Goal: Leave review/rating: Leave review/rating

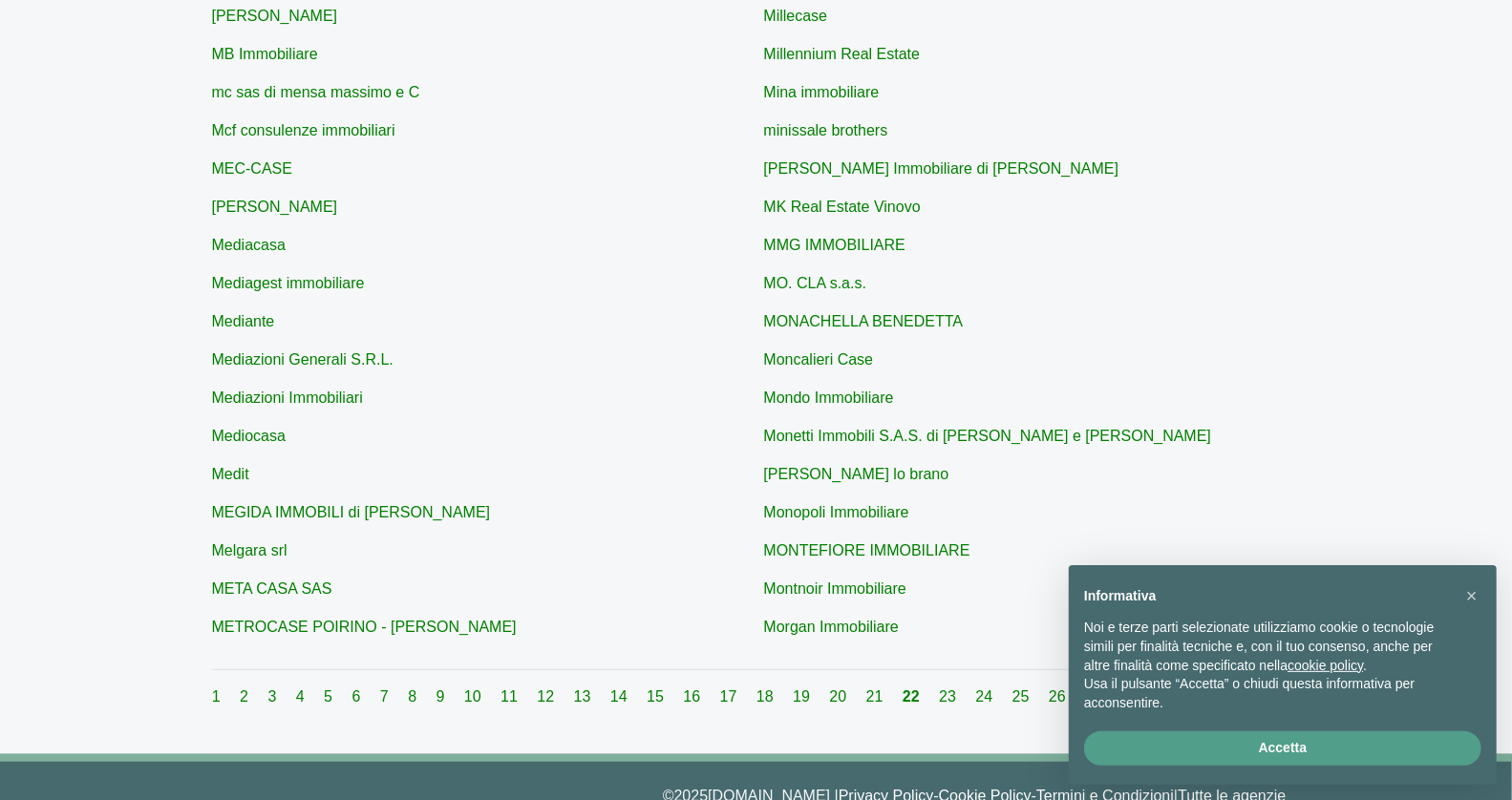
scroll to position [615, 0]
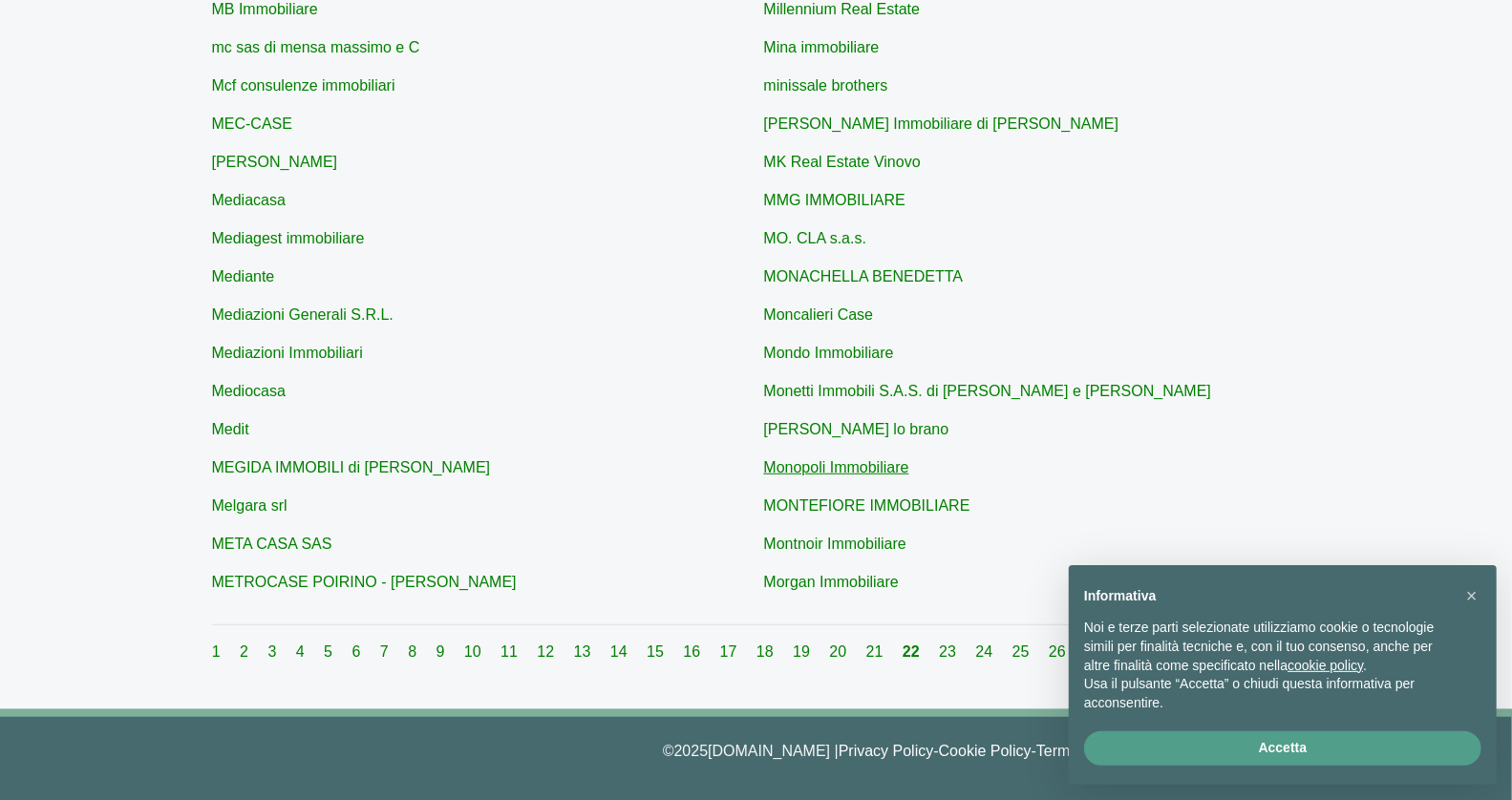
click at [876, 472] on link "Monopoli Immobiliare" at bounding box center [836, 467] width 145 height 16
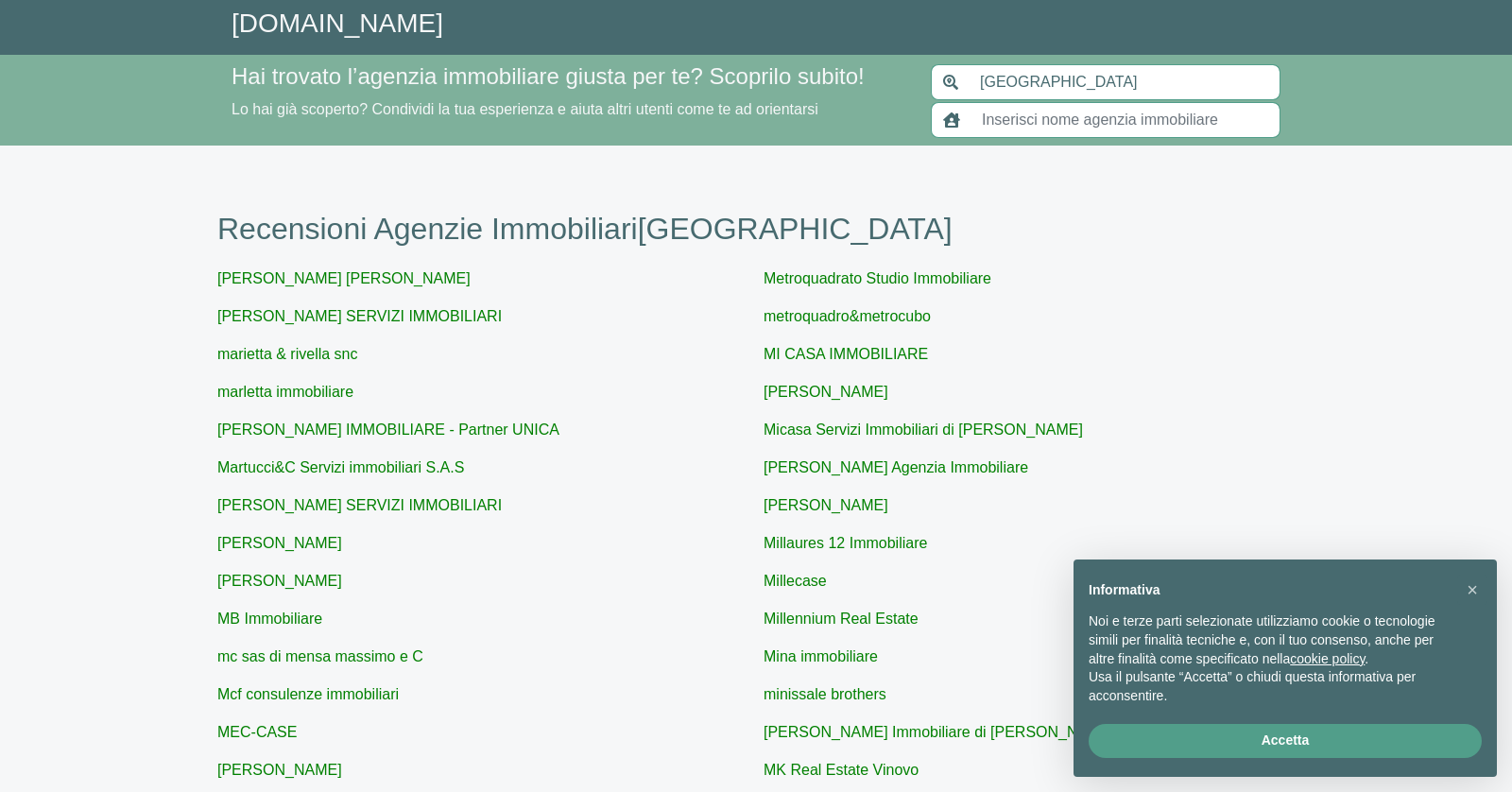
type input "Monopoli Immobiliare"
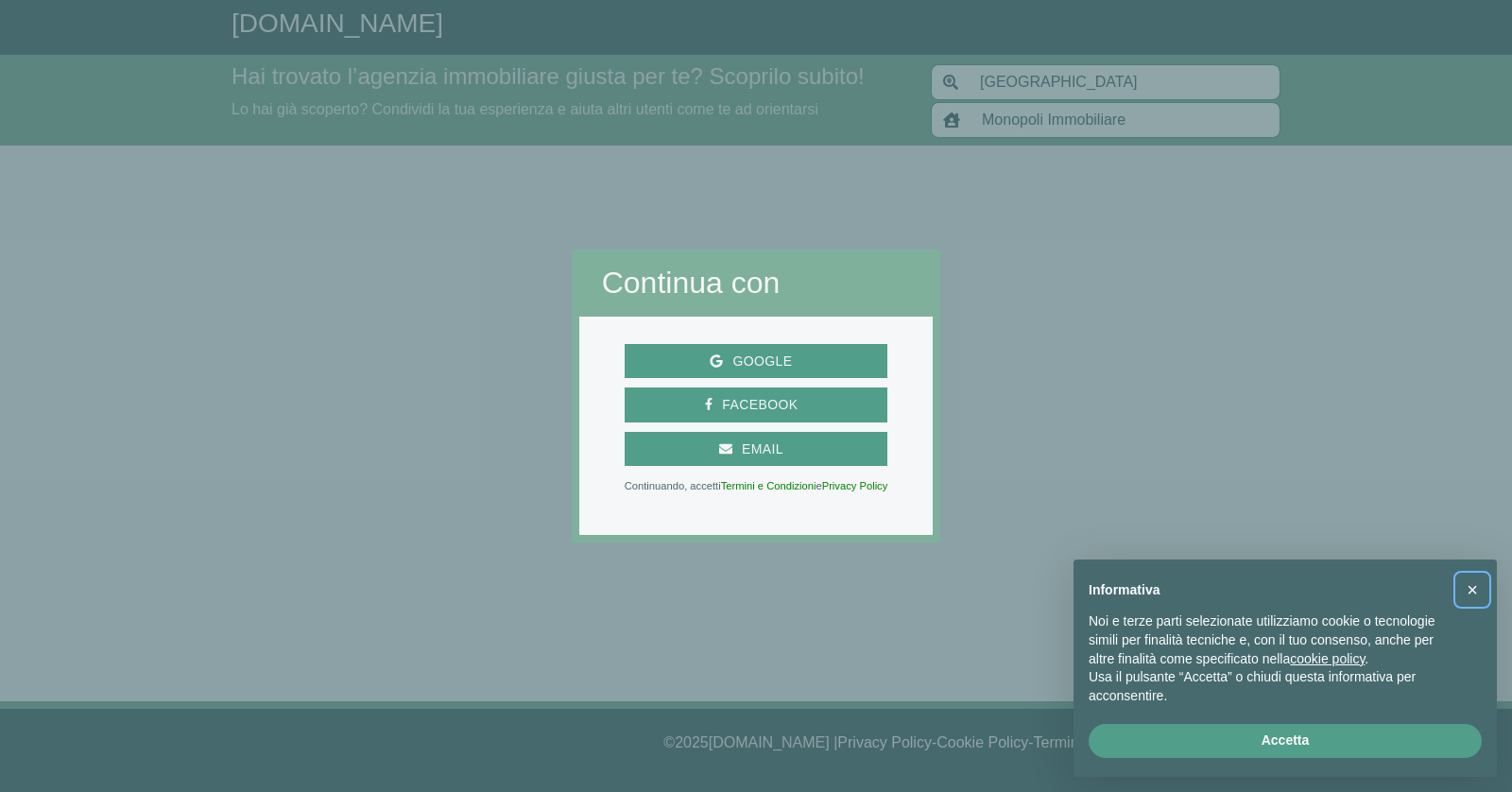
click at [1473, 597] on span "×" at bounding box center [1472, 590] width 11 height 21
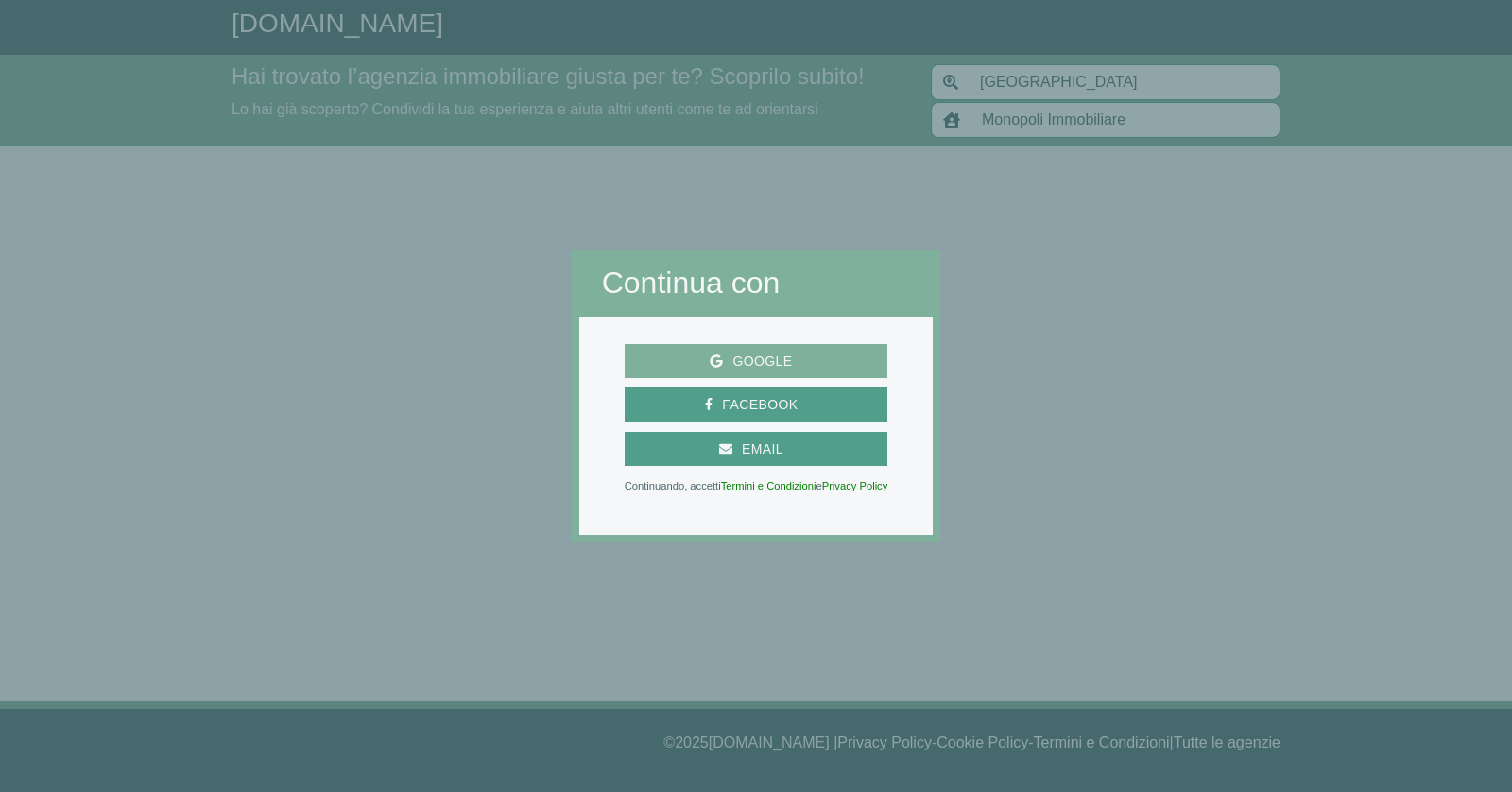
click at [839, 367] on span "Google" at bounding box center [756, 361] width 249 height 24
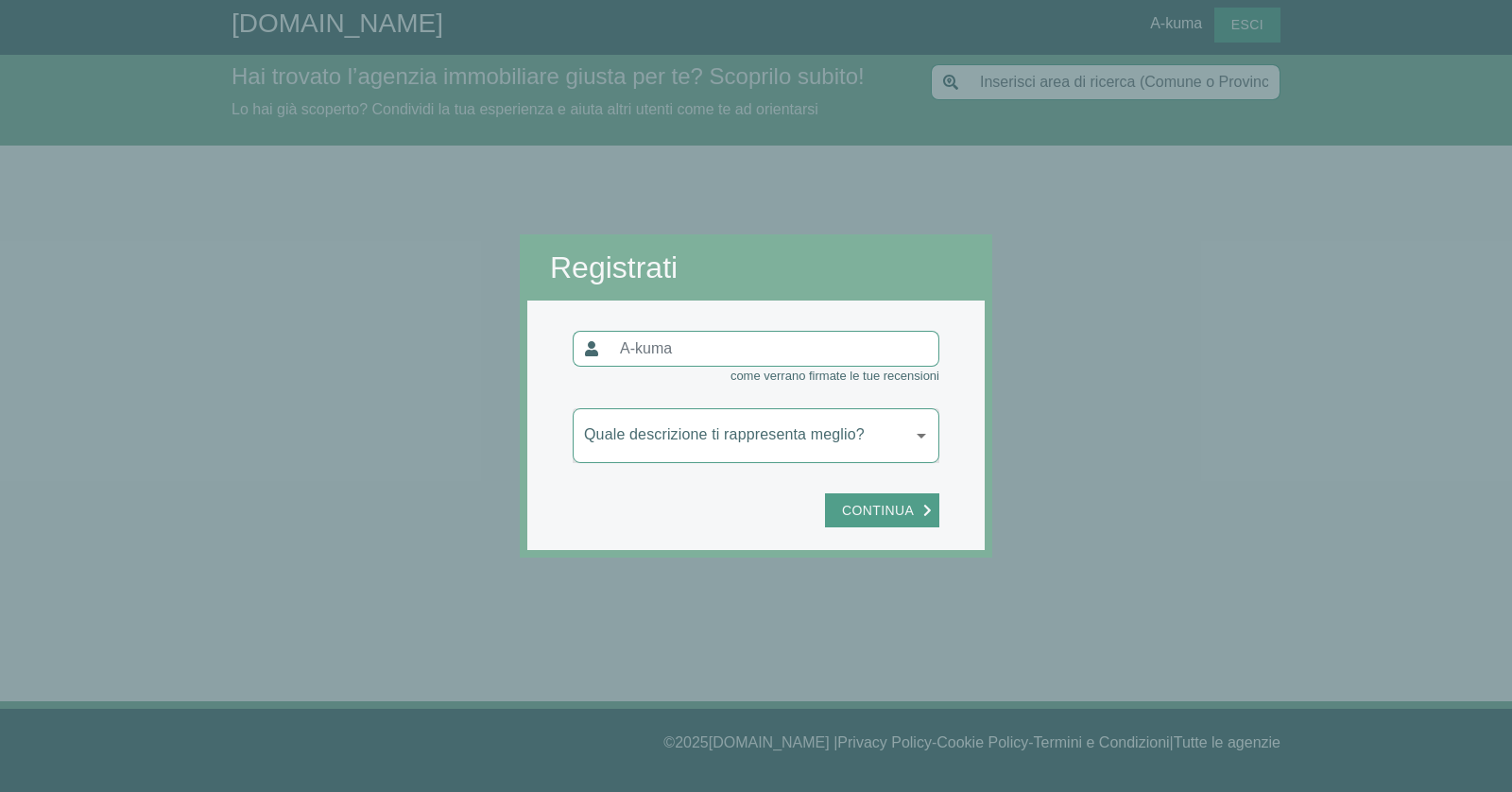
type input "[GEOGRAPHIC_DATA]"
click at [857, 445] on body "[DOMAIN_NAME] A-kuma Esci Hai trovato l’agenzia immobiliare giusta per te? Scop…" at bounding box center [756, 396] width 1512 height 792
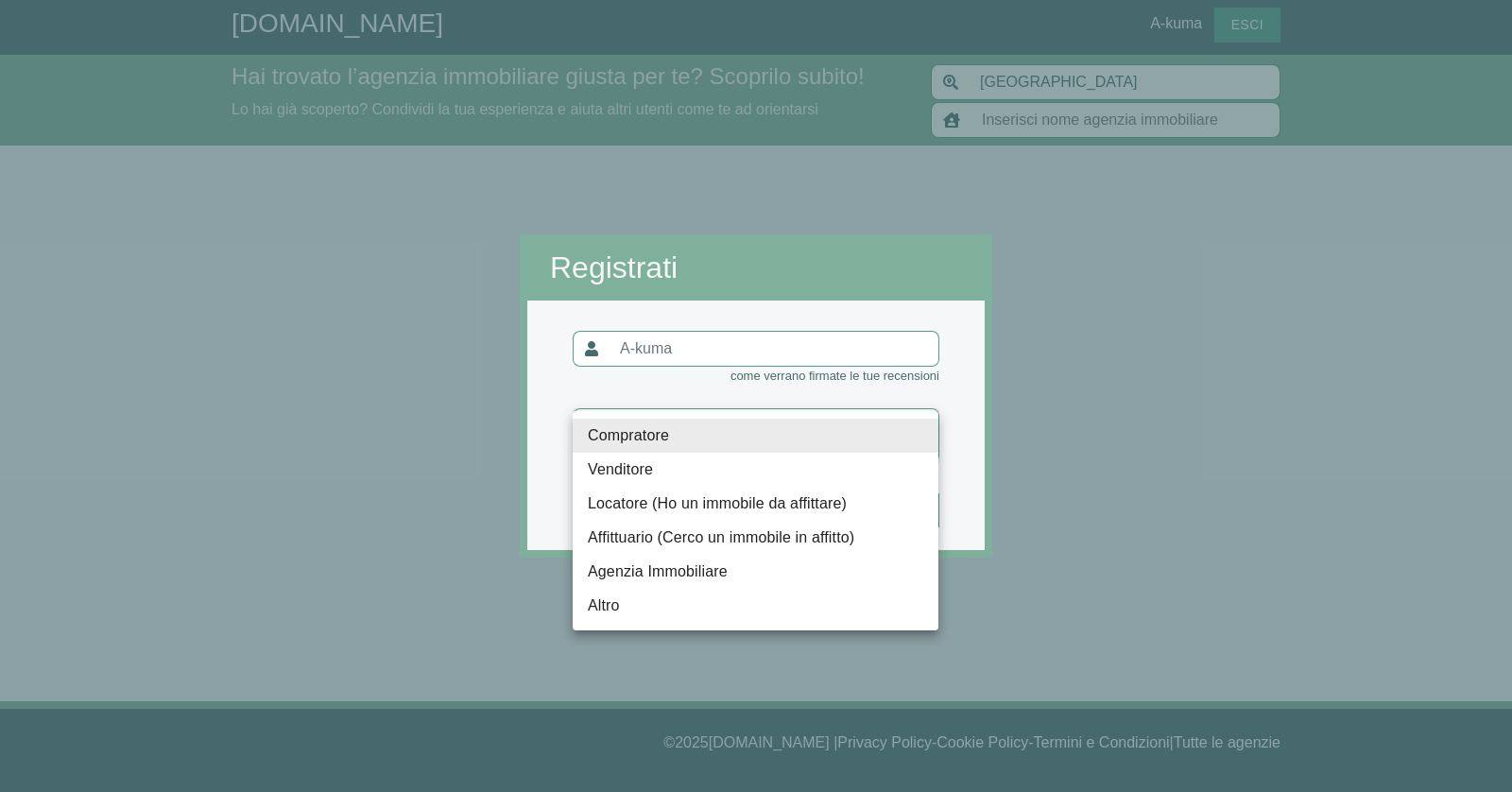
click at [747, 550] on li "Affittuario (Cerco un immobile in affitto)" at bounding box center [756, 537] width 365 height 34
type input "locatario"
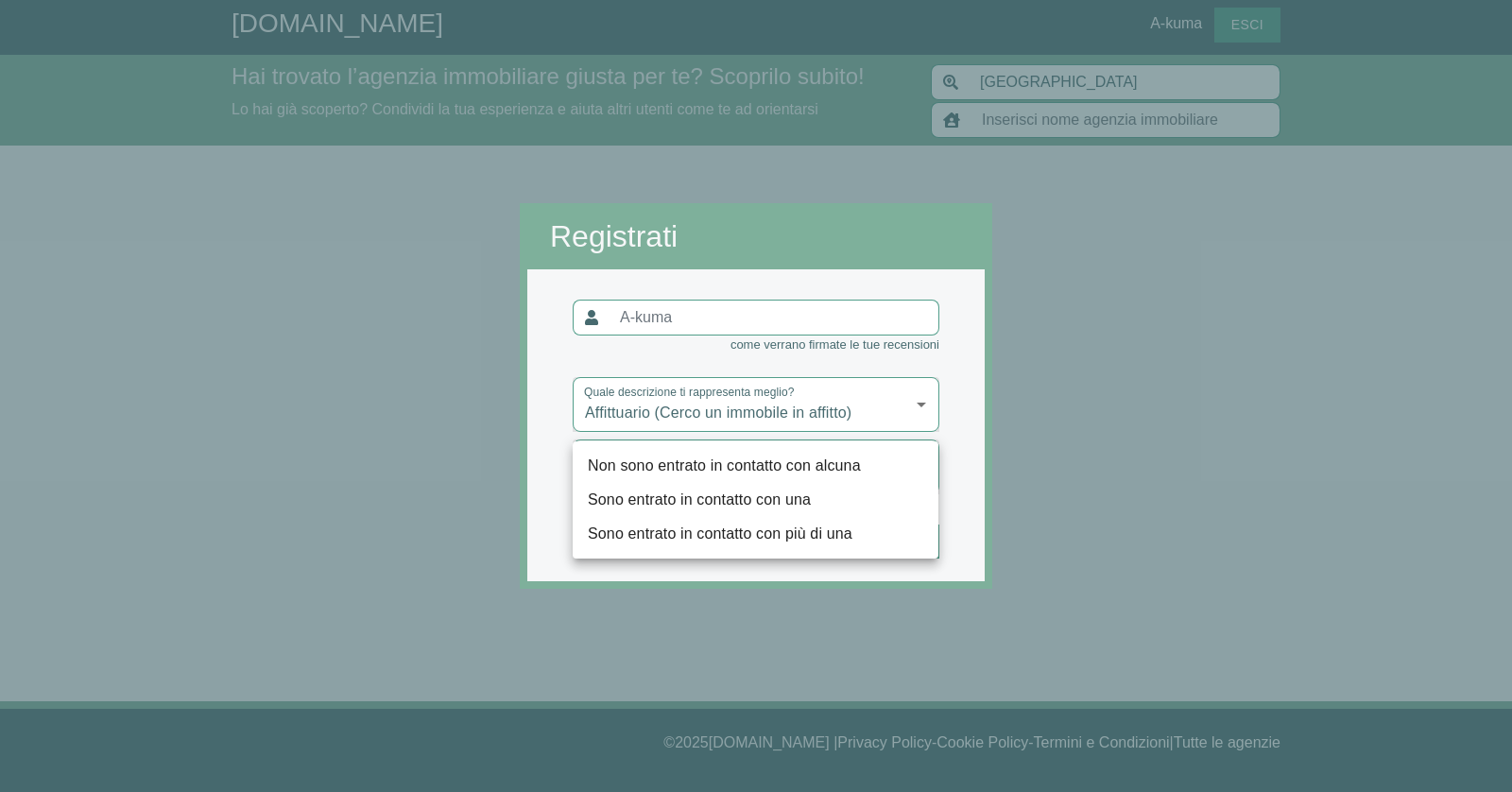
click at [845, 457] on body "[DOMAIN_NAME] A-kuma Esci Hai trovato l’agenzia immobiliare giusta per te? Scop…" at bounding box center [756, 396] width 1512 height 792
click at [812, 472] on li "Non sono entrato in contatto con alcuna" at bounding box center [756, 466] width 365 height 34
type input "nessuna"
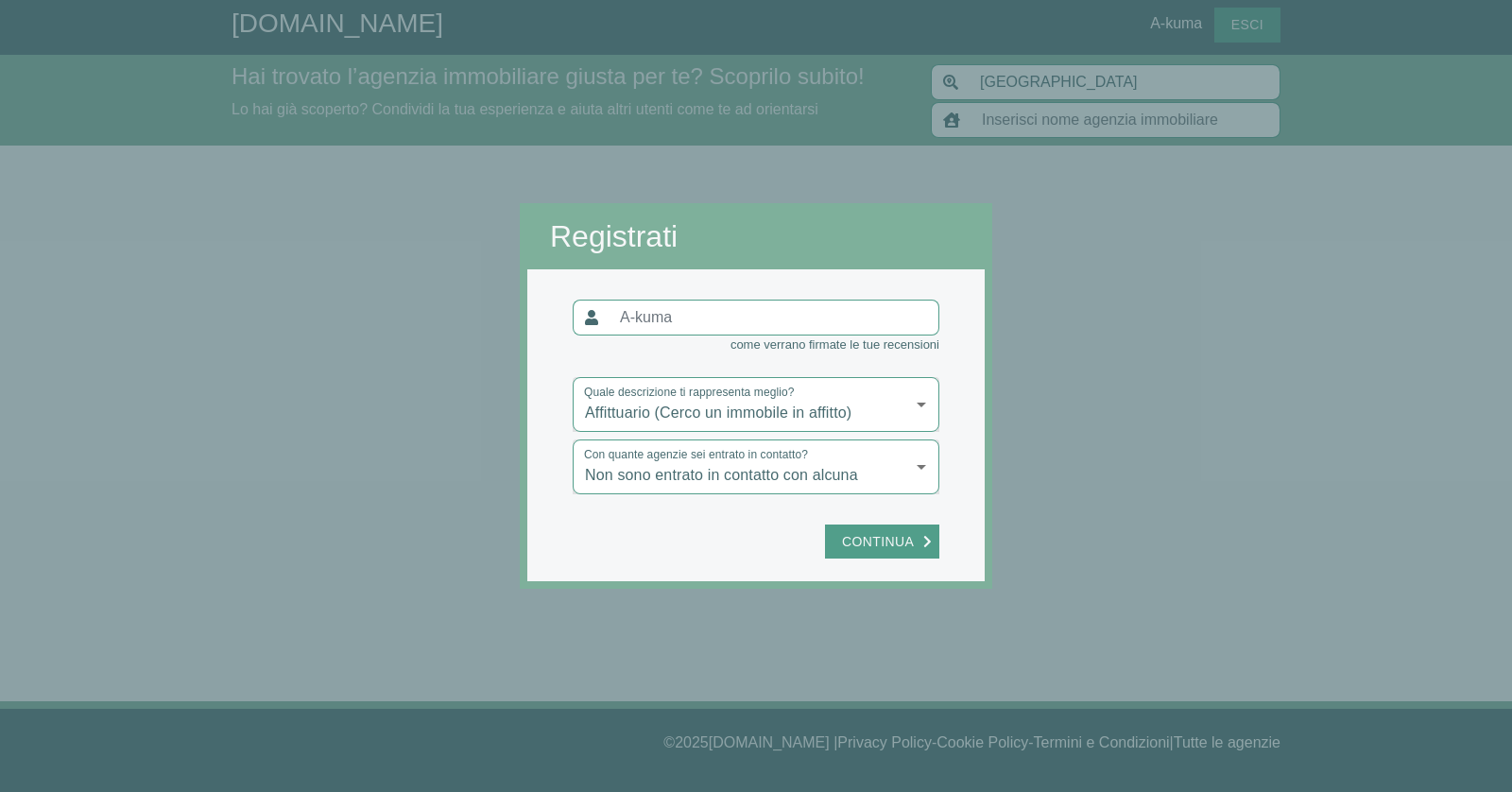
click at [886, 558] on div "come verrano firmate le tue recensioni Quale descrizione ti rappresenta meglio?…" at bounding box center [756, 426] width 457 height 312
click at [886, 544] on span "Continua" at bounding box center [878, 542] width 91 height 24
type input "Monopoli Immobiliare"
